Goal: Information Seeking & Learning: Learn about a topic

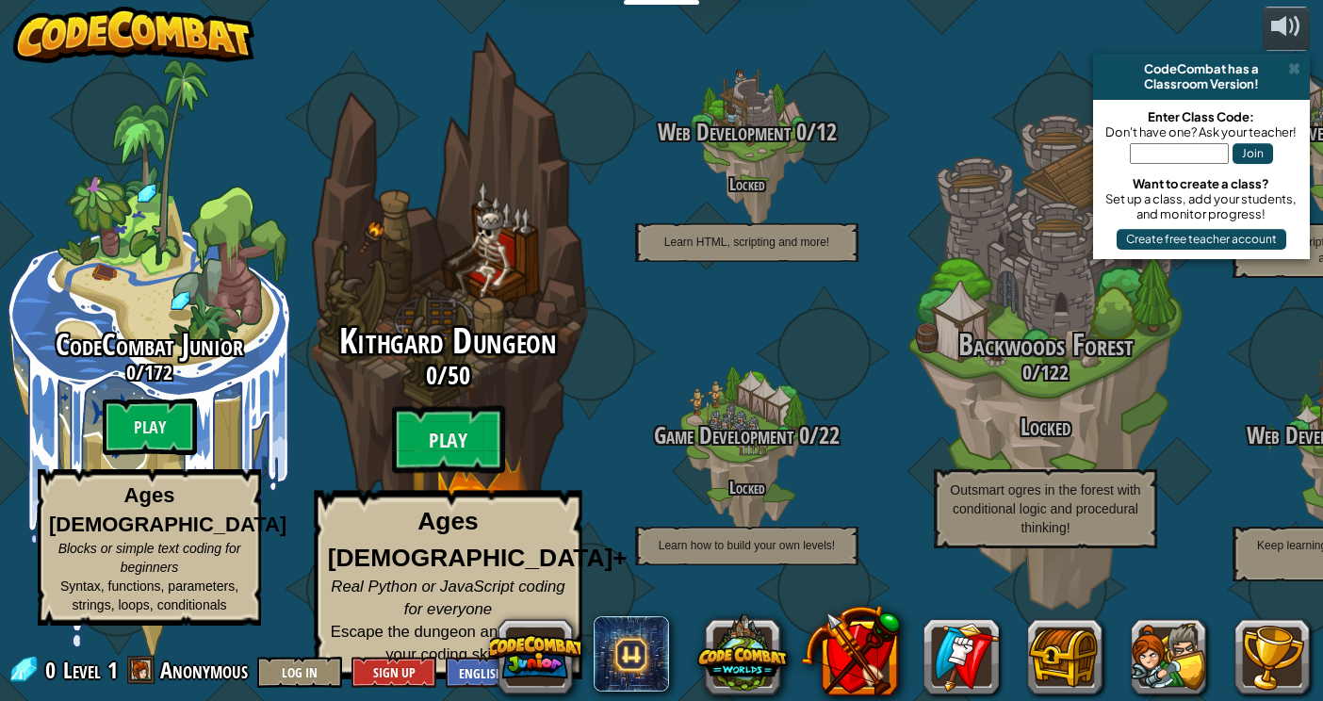
click at [384, 445] on div "Kithgard Dungeon 0 / 50 Play Ages [DEMOGRAPHIC_DATA]+ Real Python or JavaScript…" at bounding box center [448, 500] width 358 height 357
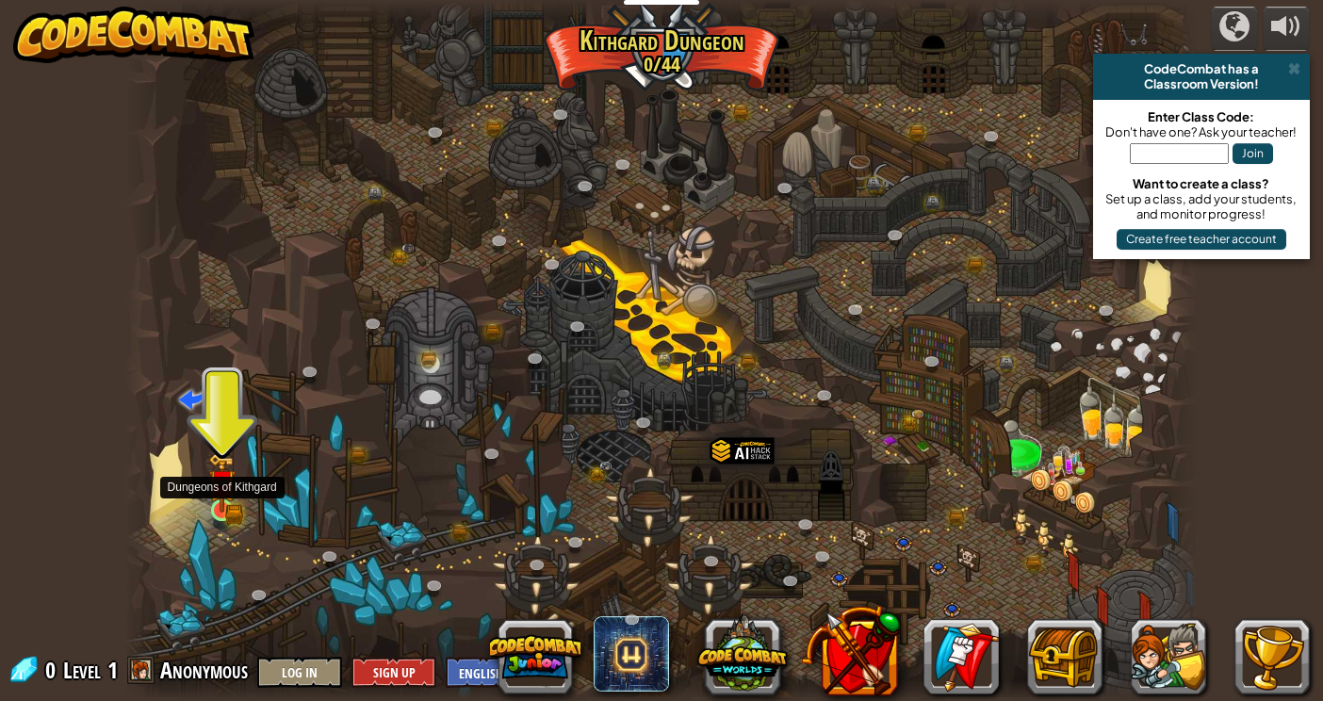
click at [220, 498] on img at bounding box center [221, 482] width 26 height 59
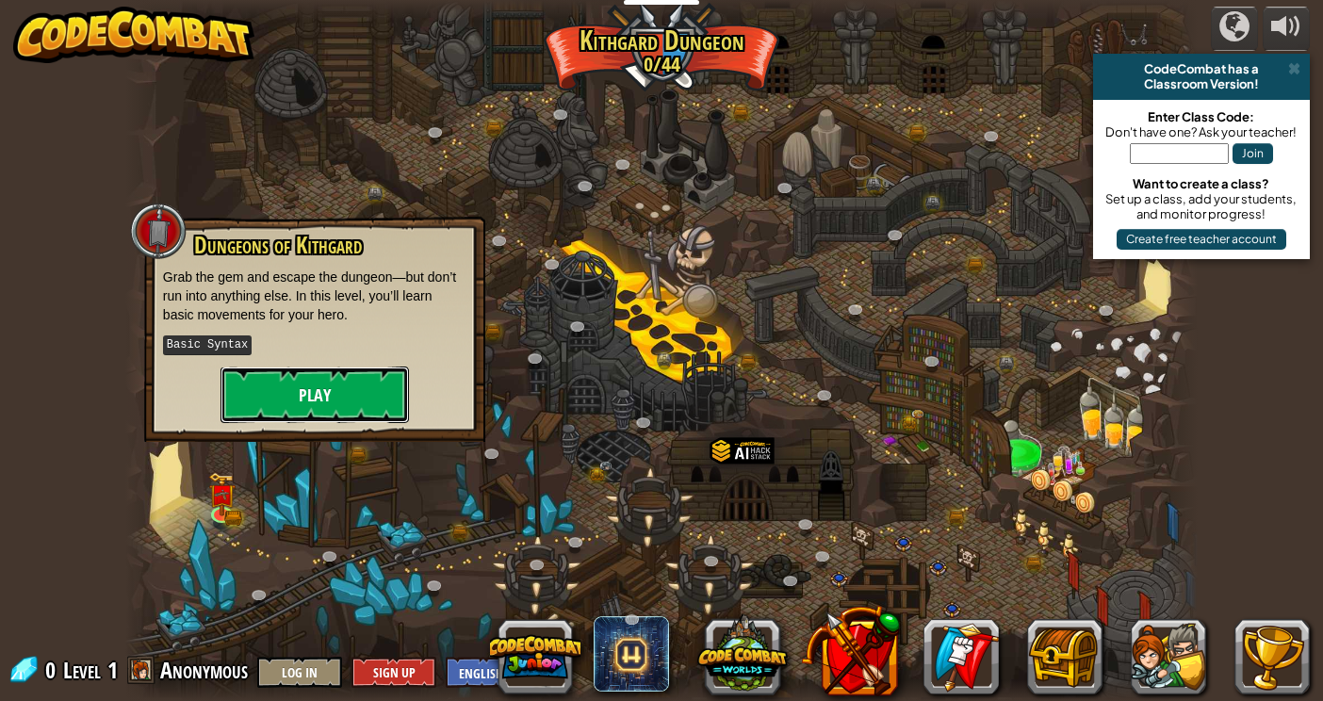
click at [270, 396] on button "Play" at bounding box center [315, 395] width 189 height 57
